Goal: Task Accomplishment & Management: Manage account settings

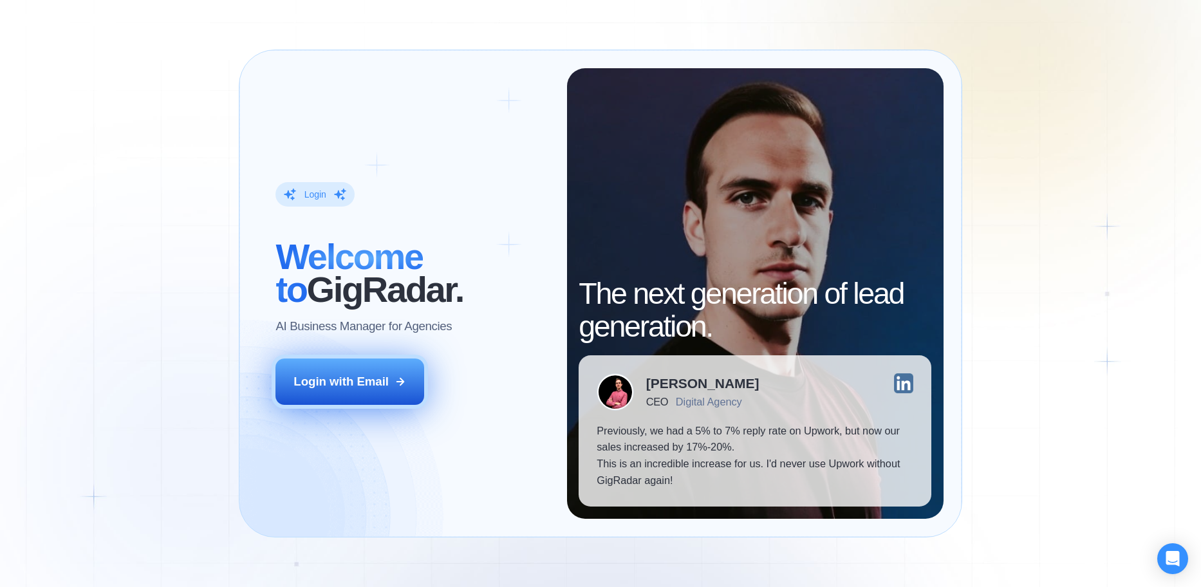
click at [350, 383] on div "Login with Email" at bounding box center [341, 381] width 95 height 17
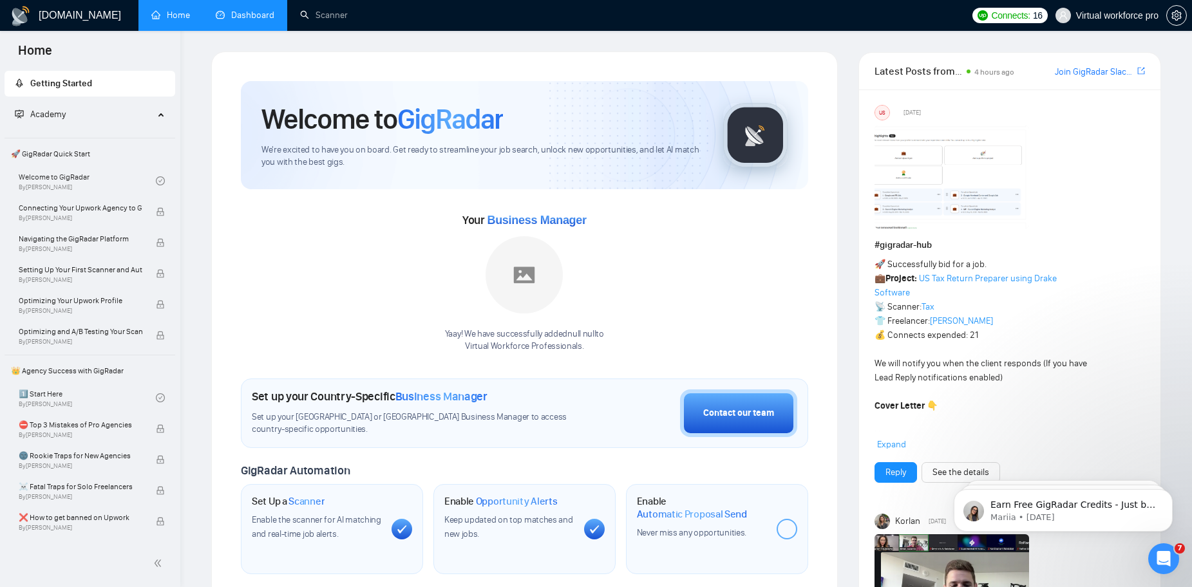
click at [256, 21] on link "Dashboard" at bounding box center [245, 15] width 59 height 11
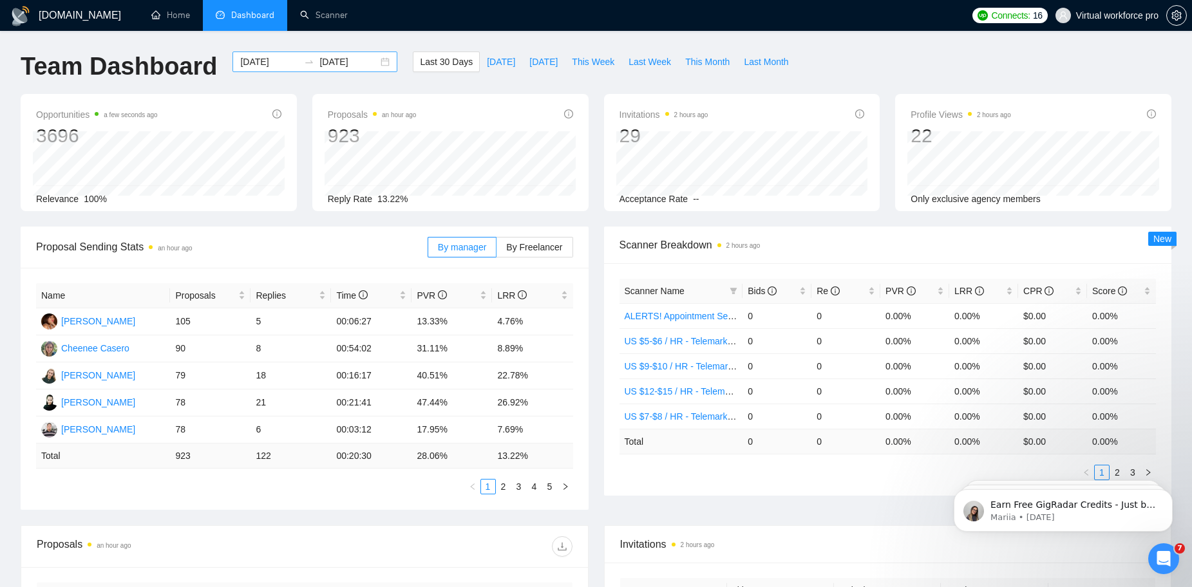
click at [276, 62] on input "[DATE]" at bounding box center [269, 62] width 59 height 14
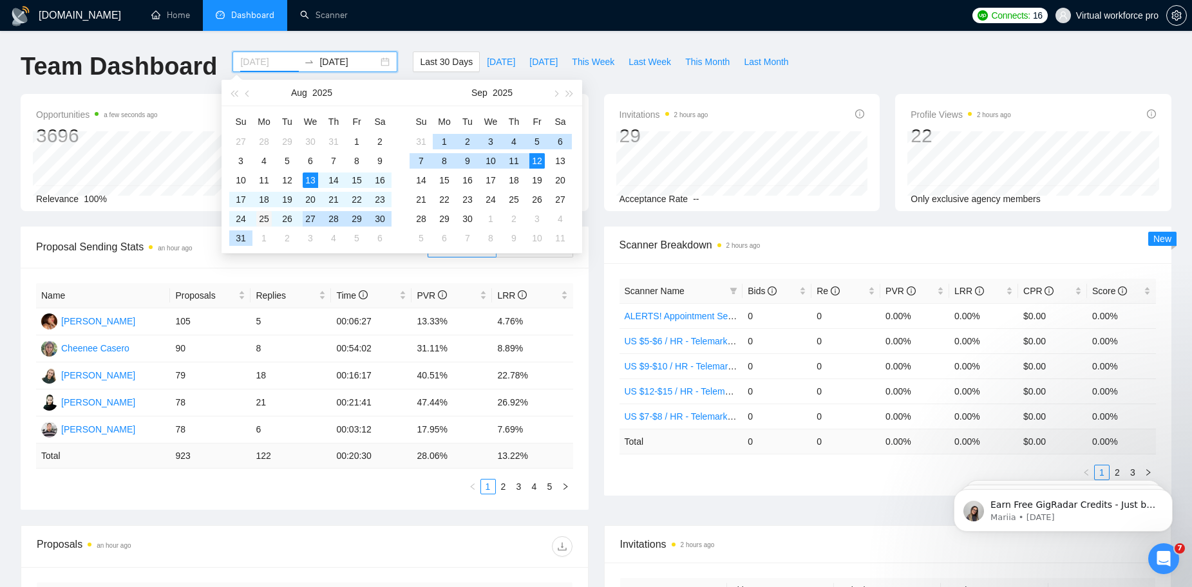
type input "[DATE]"
click at [263, 223] on div "25" at bounding box center [263, 218] width 15 height 15
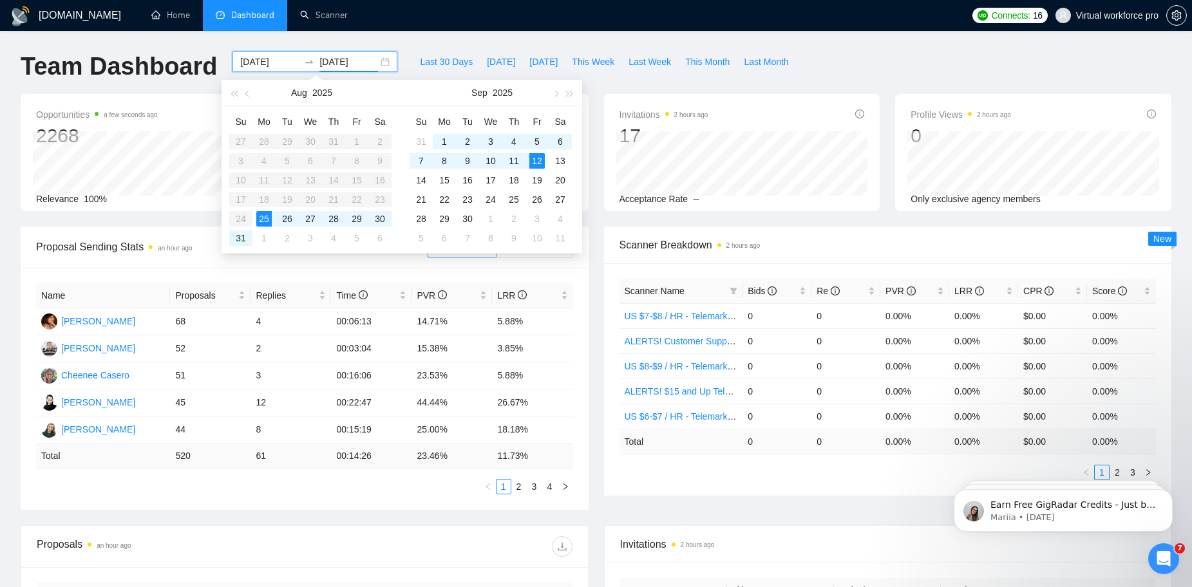
click at [341, 57] on input "[DATE]" at bounding box center [348, 62] width 59 height 14
click at [335, 62] on input "[DATE]" at bounding box center [348, 62] width 59 height 14
click at [320, 66] on input "[DATE]" at bounding box center [348, 62] width 59 height 14
type input "[DATE]"
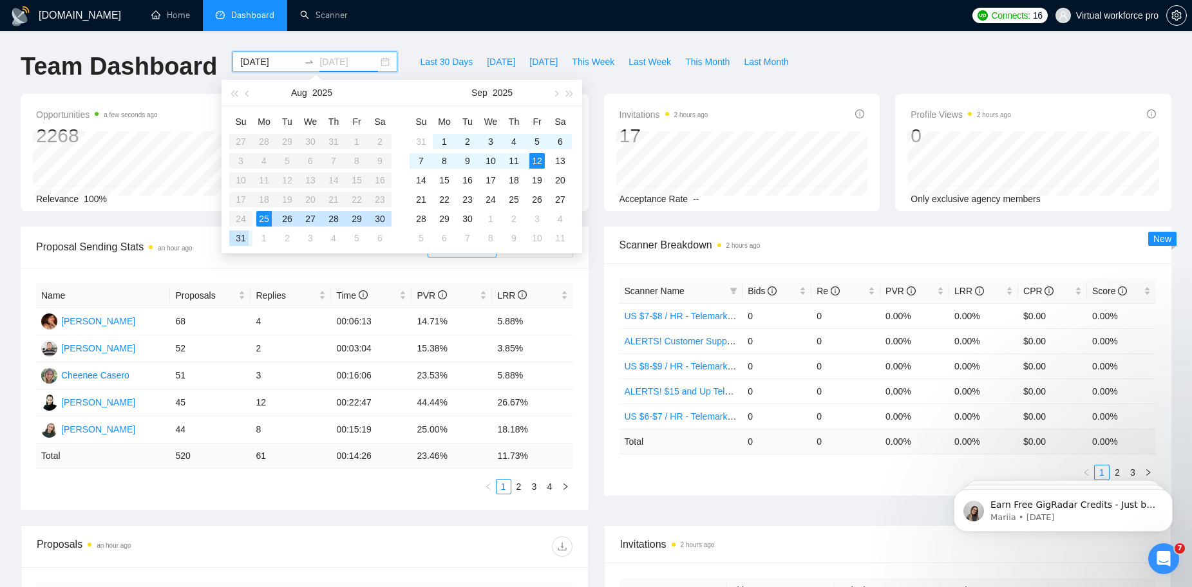
click at [245, 236] on div "31" at bounding box center [240, 238] width 15 height 15
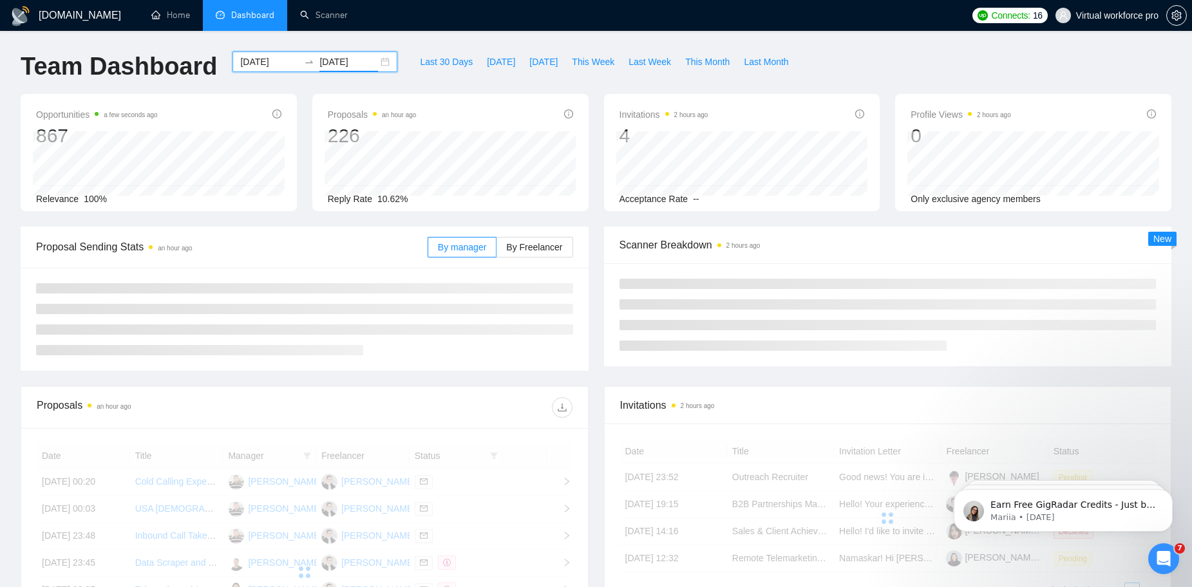
click at [324, 64] on input "[DATE]" at bounding box center [348, 62] width 59 height 14
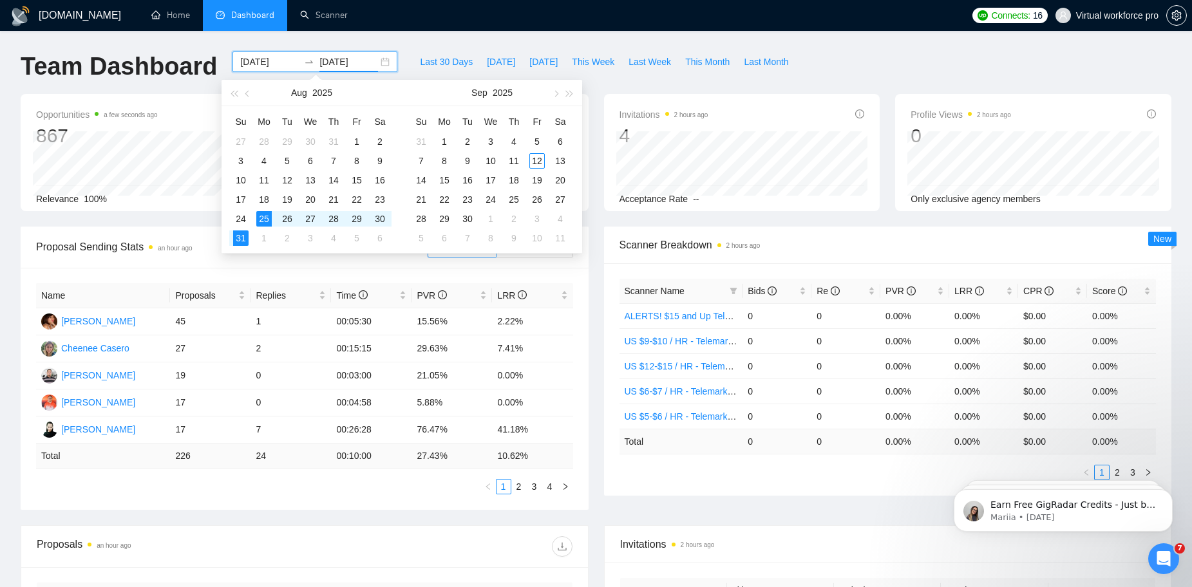
click at [836, 62] on div "Team Dashboard [DATE] [DATE] Last 30 Days [DATE] [DATE] This Week Last Week Thi…" at bounding box center [596, 73] width 1166 height 42
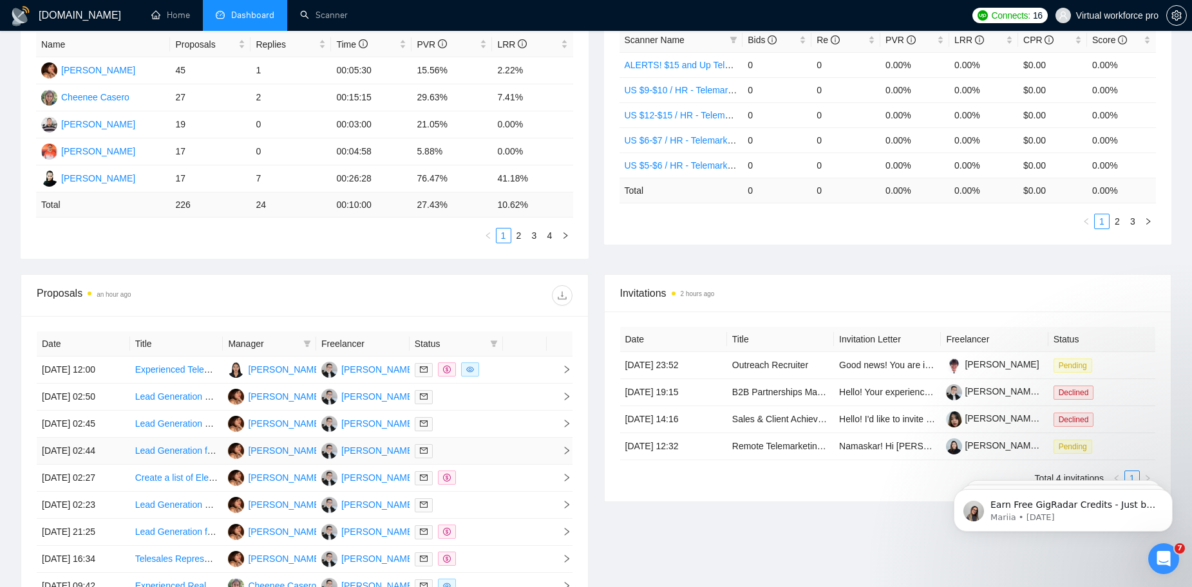
scroll to position [258, 0]
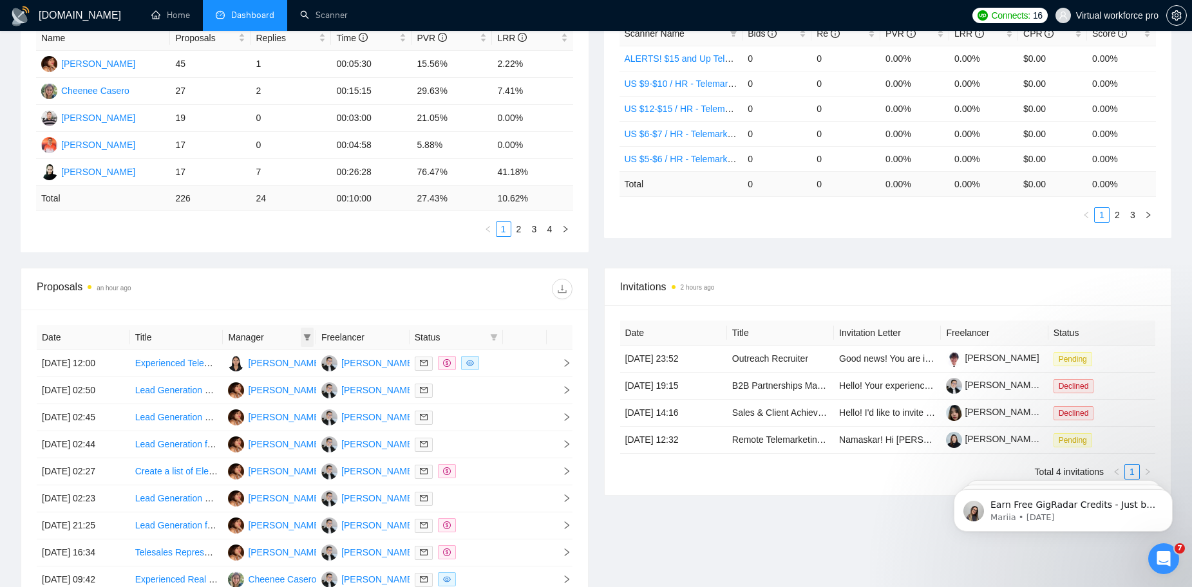
click at [305, 343] on span at bounding box center [307, 337] width 13 height 19
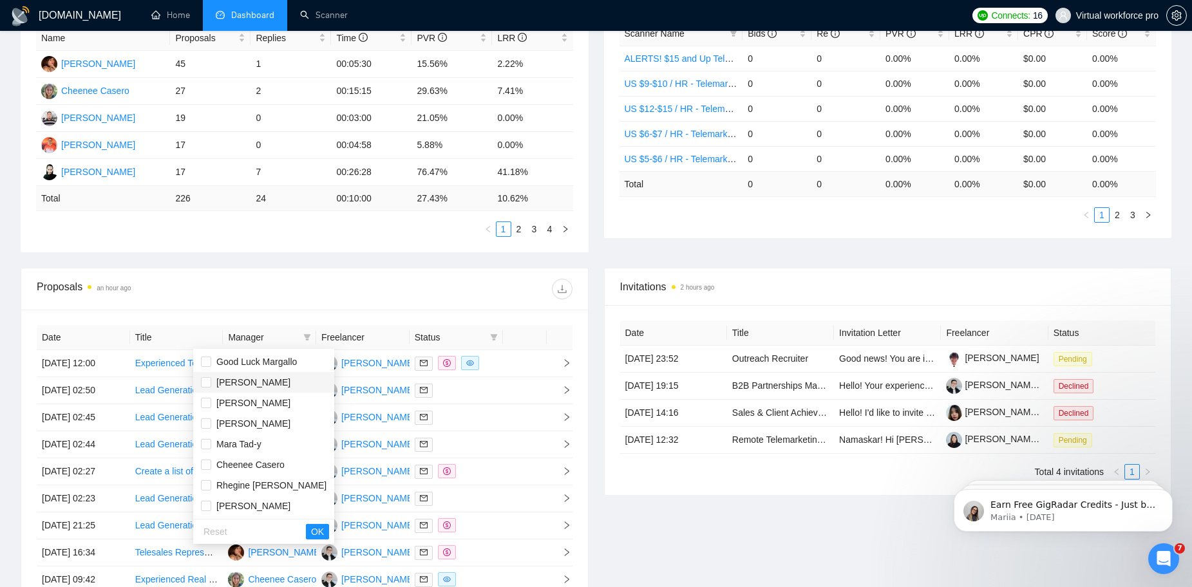
click at [253, 384] on span "[PERSON_NAME]" at bounding box center [253, 382] width 74 height 10
checkbox input "true"
click at [256, 405] on span "[PERSON_NAME]" at bounding box center [253, 403] width 74 height 10
checkbox input "true"
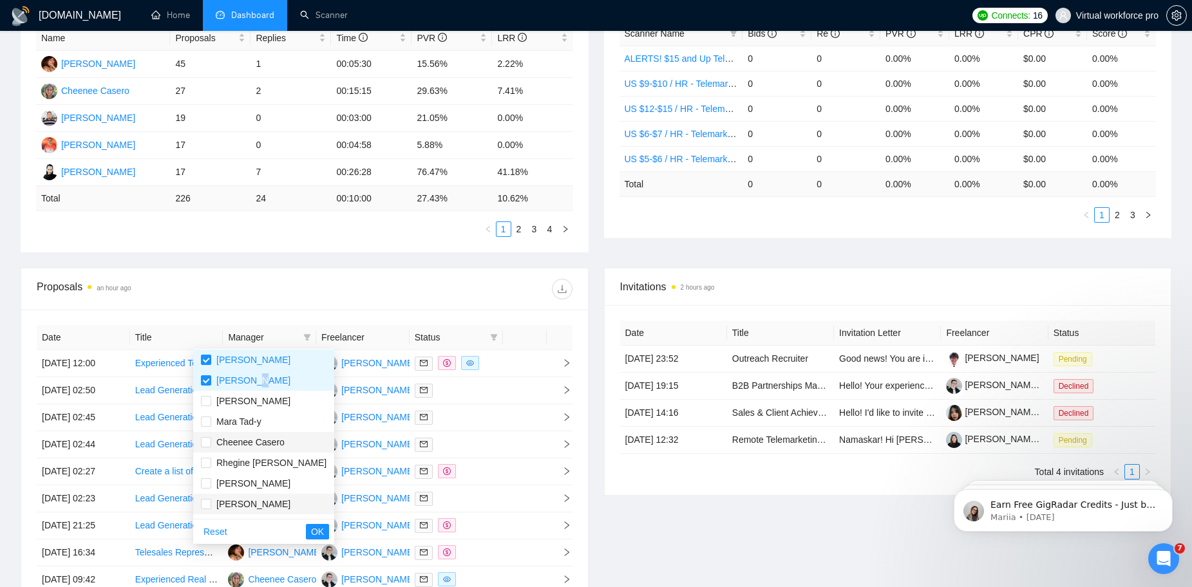
scroll to position [0, 0]
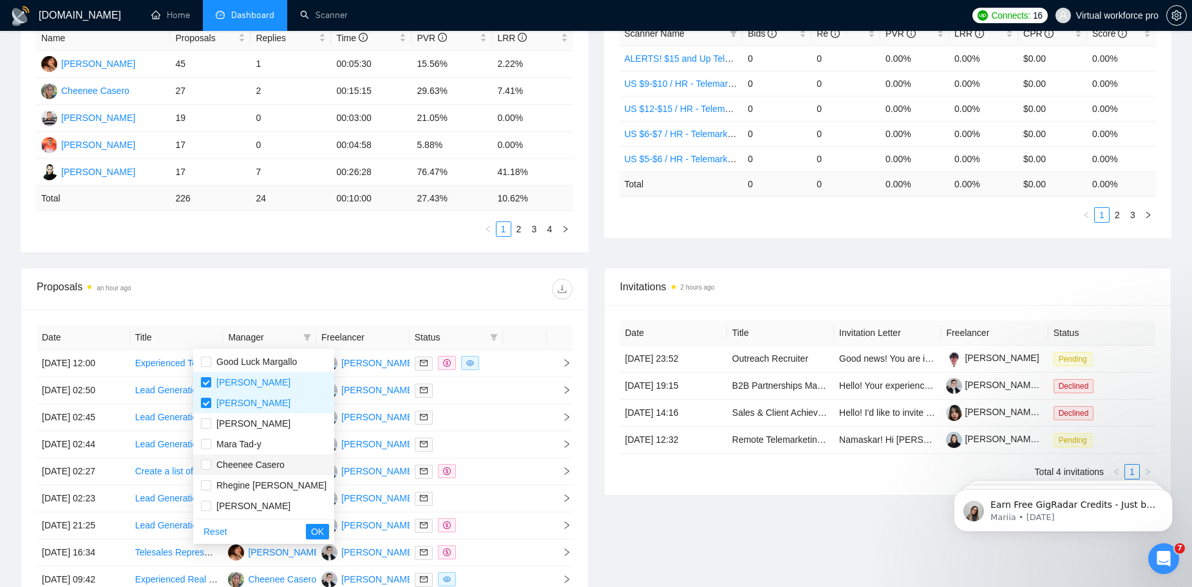
click at [262, 462] on span "Cheenee Casero" at bounding box center [250, 465] width 68 height 10
checkbox input "true"
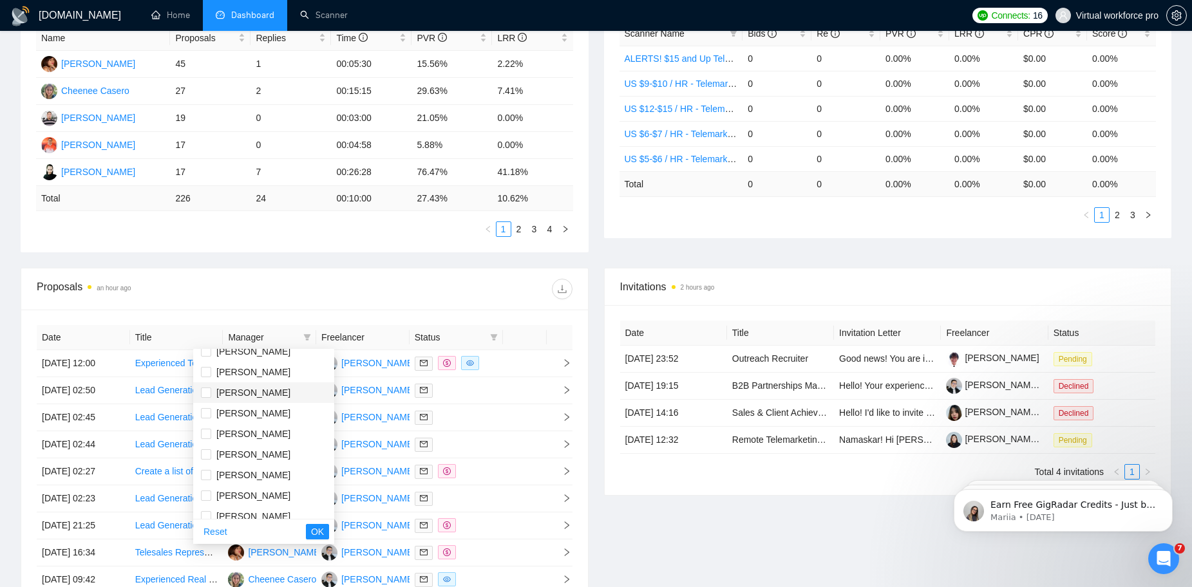
scroll to position [185, 0]
click at [263, 408] on span "[PERSON_NAME]" at bounding box center [264, 403] width 126 height 14
checkbox input "true"
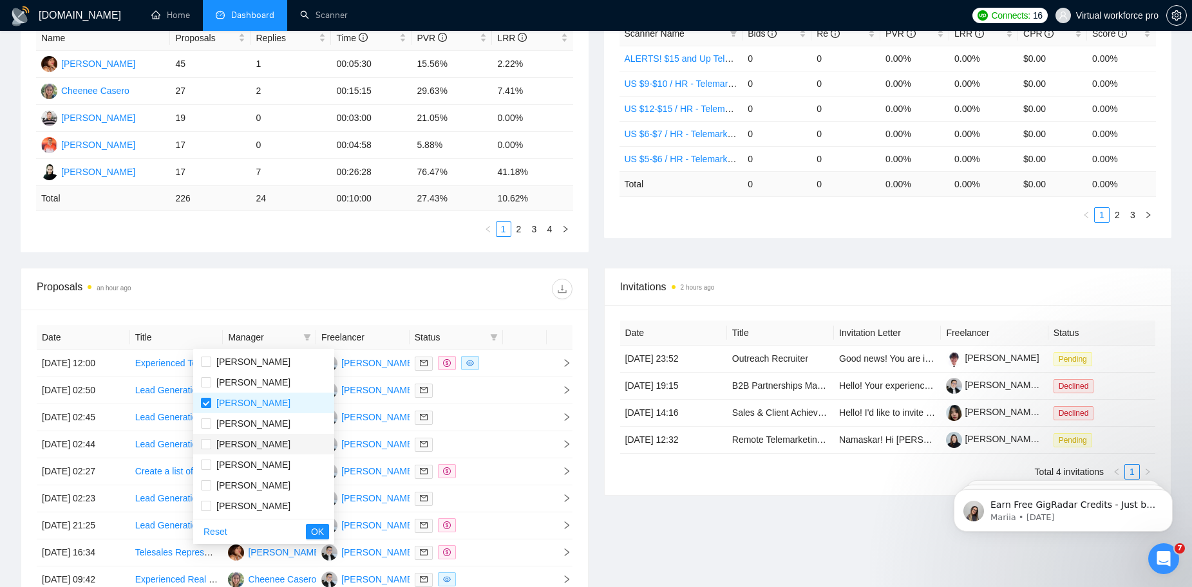
click at [261, 444] on span "[PERSON_NAME]" at bounding box center [253, 444] width 74 height 10
checkbox input "true"
click at [311, 536] on span "OK" at bounding box center [317, 532] width 13 height 14
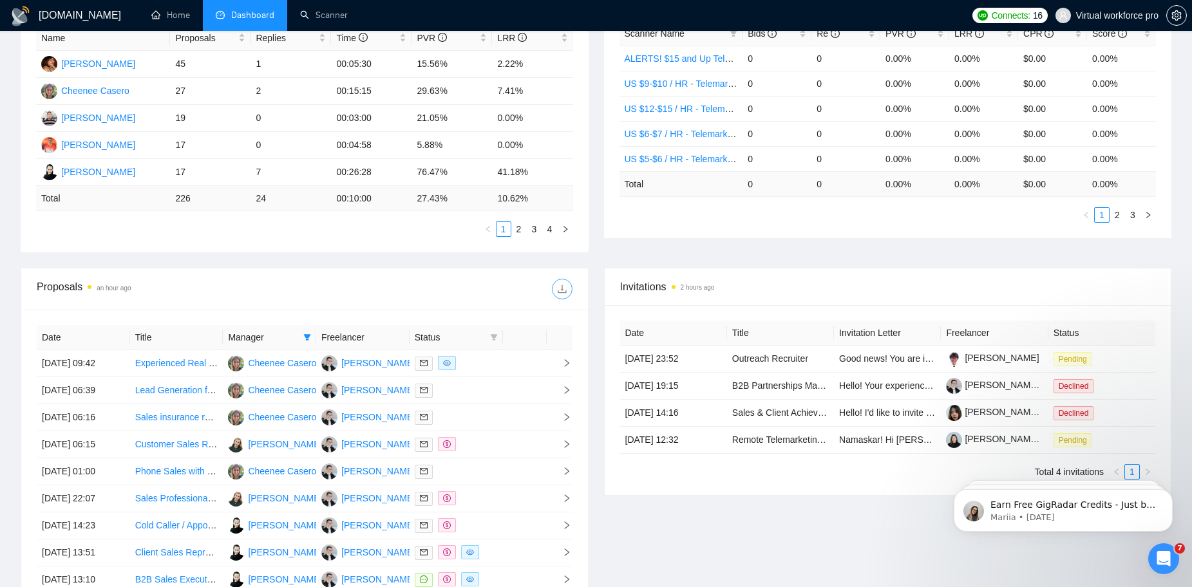
click at [560, 290] on icon "download" at bounding box center [562, 289] width 10 height 10
